Goal: Task Accomplishment & Management: Use online tool/utility

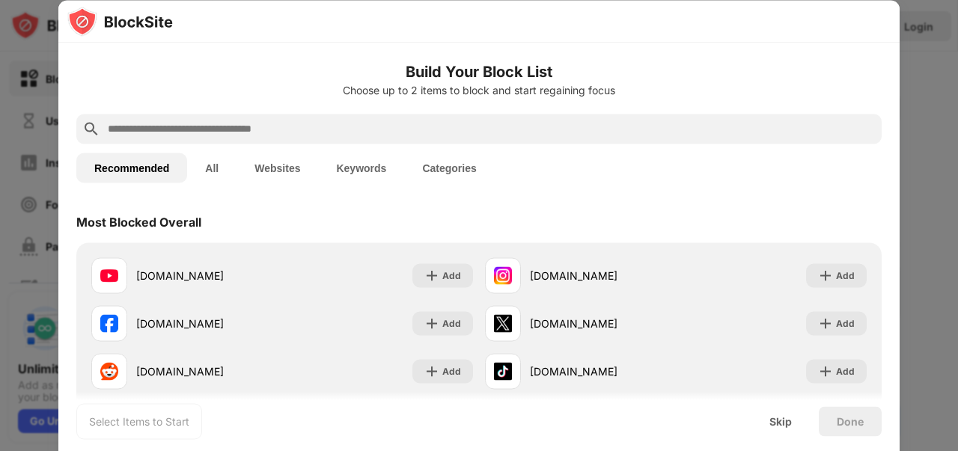
click at [418, 125] on input "text" at bounding box center [490, 129] width 769 height 18
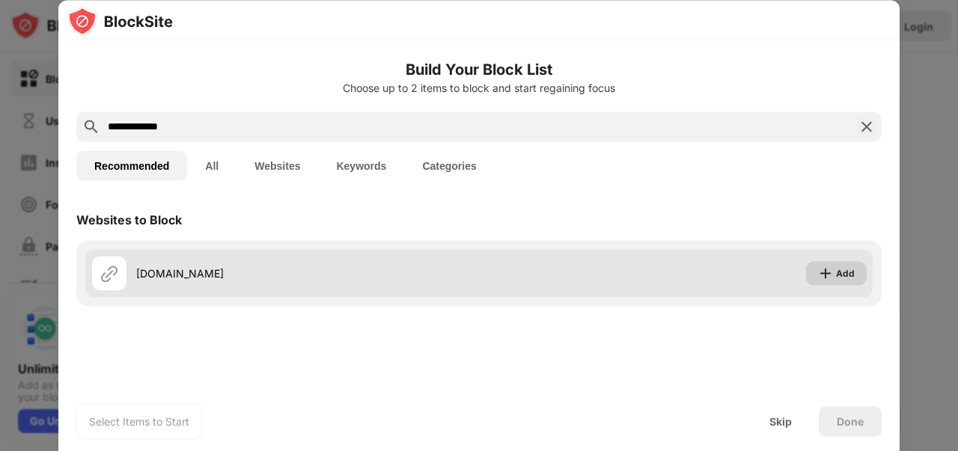
type input "**********"
click at [815, 271] on div "Add" at bounding box center [836, 273] width 61 height 24
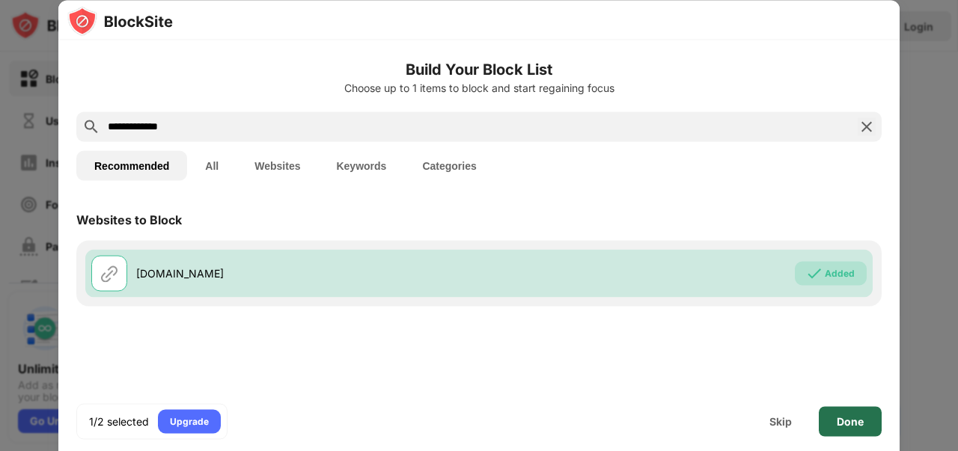
click at [846, 420] on div "Done" at bounding box center [850, 421] width 27 height 12
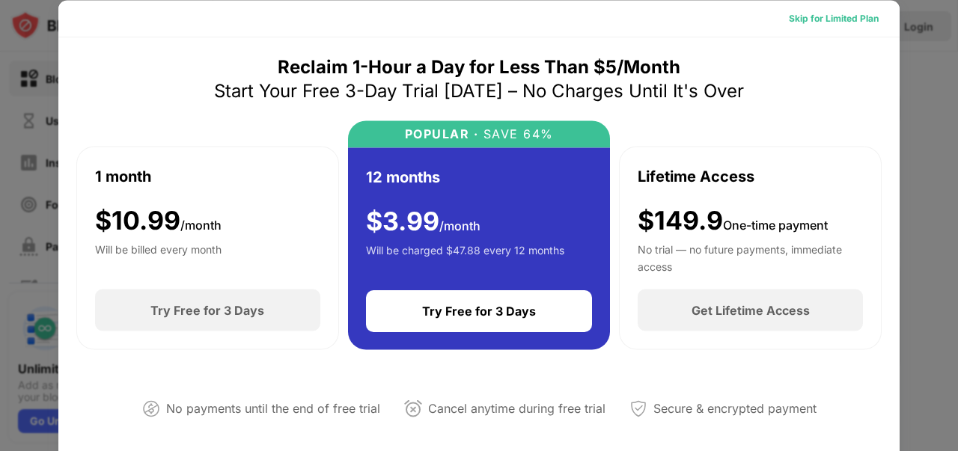
click at [811, 12] on div "Skip for Limited Plan" at bounding box center [834, 17] width 90 height 15
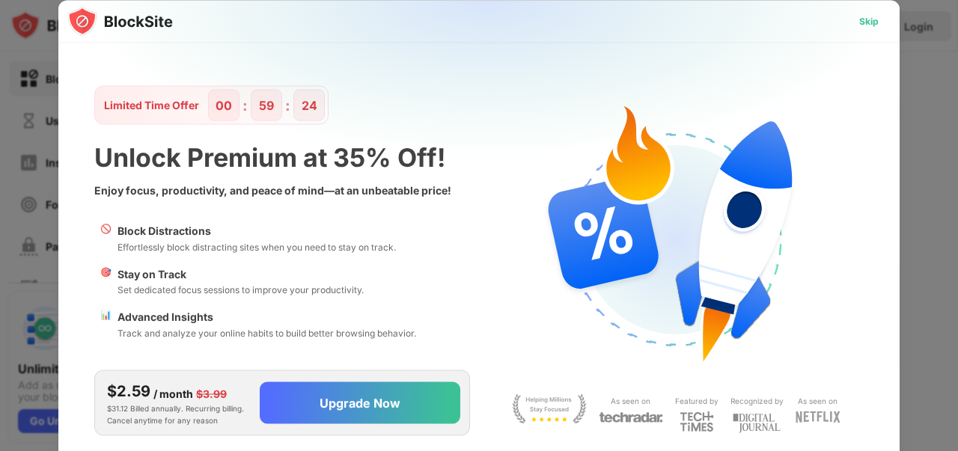
click at [868, 25] on div "Skip" at bounding box center [868, 20] width 19 height 15
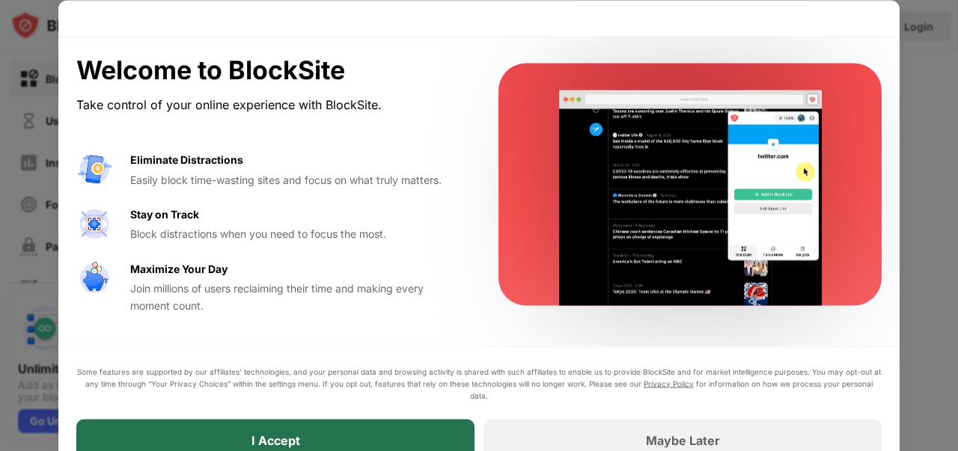
click at [409, 423] on div "I Accept" at bounding box center [275, 440] width 398 height 42
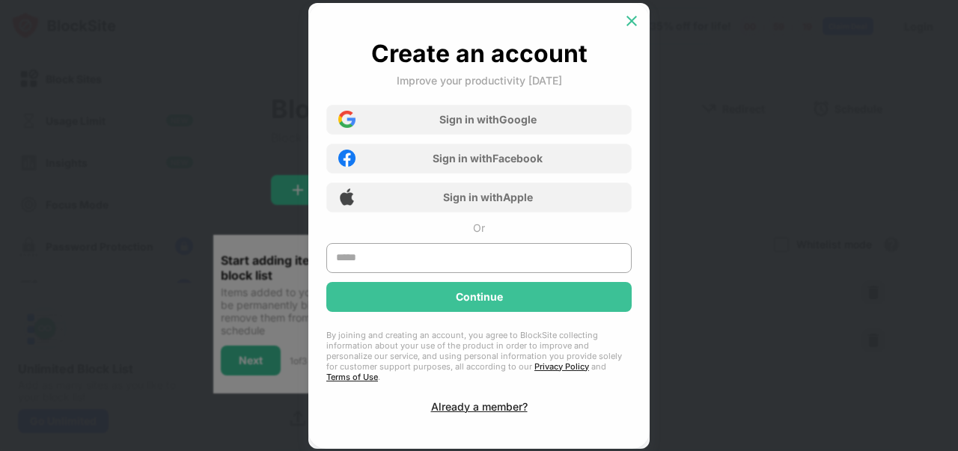
click at [626, 28] on img at bounding box center [631, 20] width 15 height 15
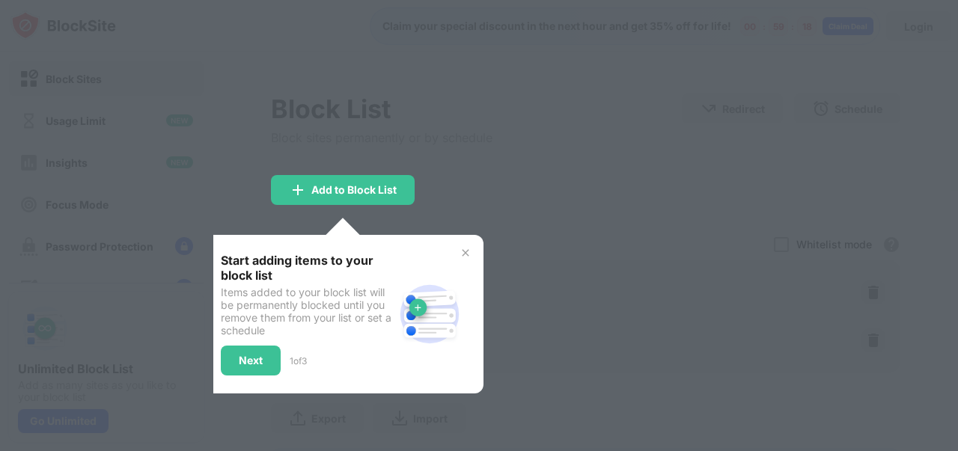
click at [510, 215] on div at bounding box center [479, 225] width 958 height 451
click at [468, 251] on img at bounding box center [465, 253] width 12 height 12
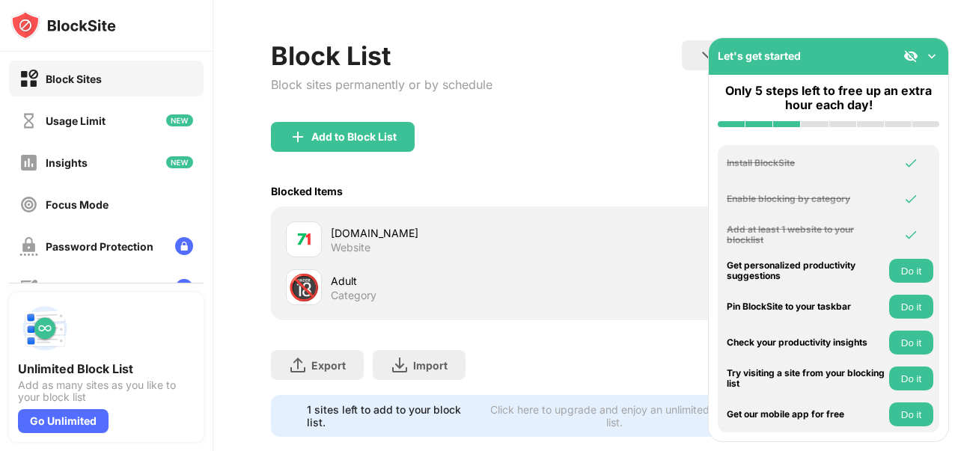
scroll to position [61, 0]
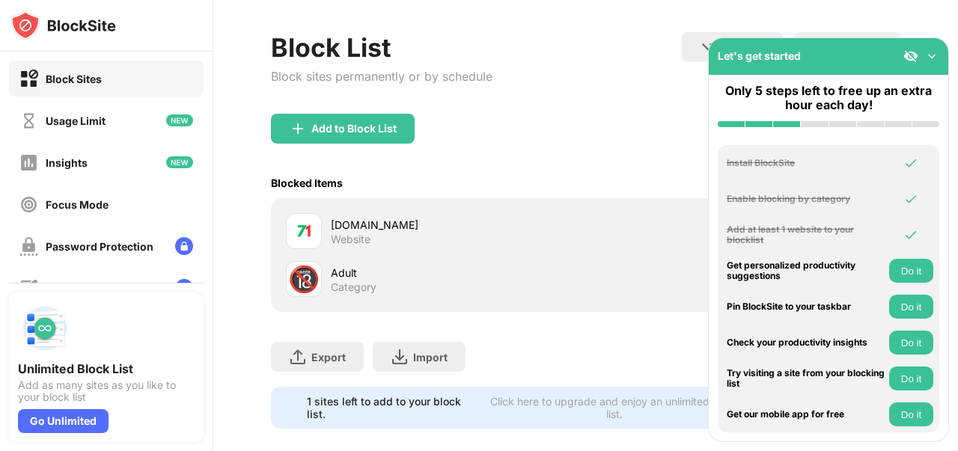
click at [651, 104] on div "Block List Block sites permanently or by schedule Redirect Choose a site to be …" at bounding box center [585, 73] width 629 height 82
click at [928, 55] on img at bounding box center [931, 56] width 15 height 15
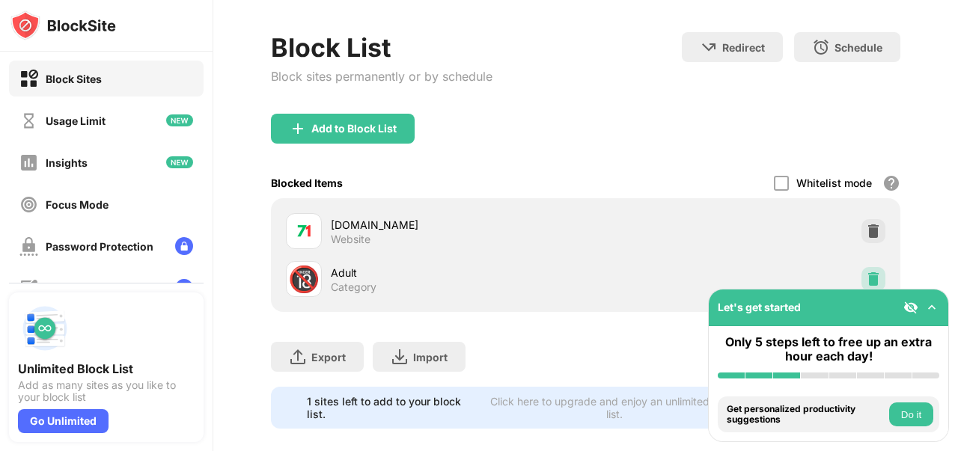
click at [866, 274] on img at bounding box center [873, 279] width 15 height 15
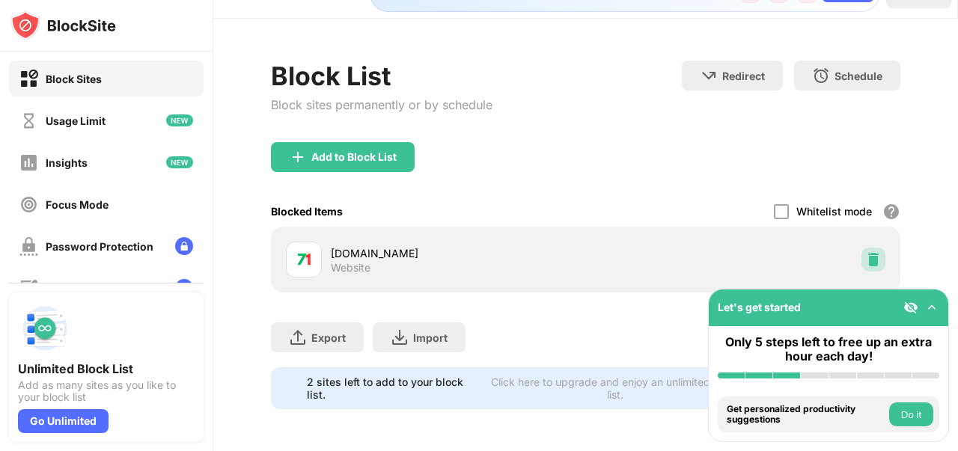
click at [866, 252] on img at bounding box center [873, 259] width 15 height 15
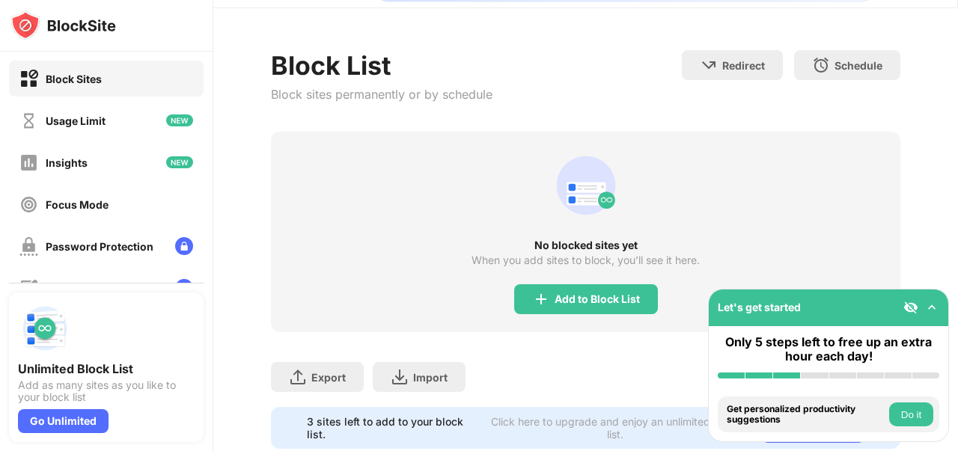
scroll to position [61, 0]
